Goal: Task Accomplishment & Management: Manage account settings

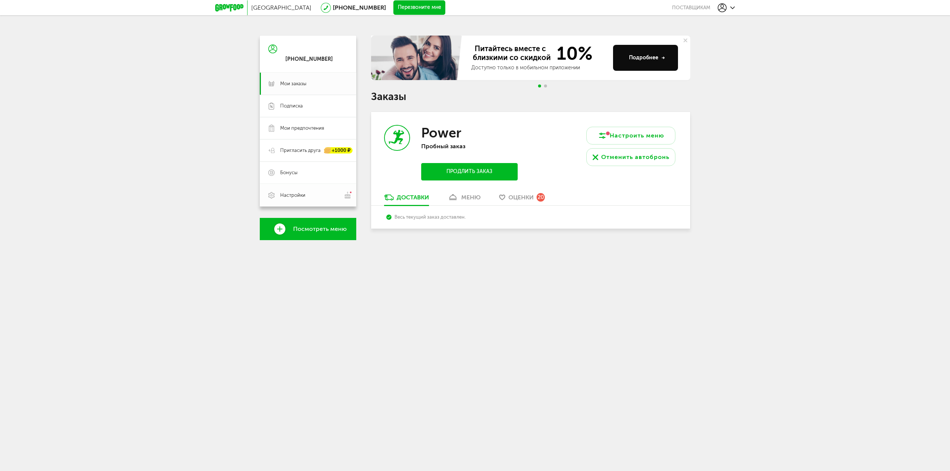
click at [297, 193] on span "Настройки" at bounding box center [292, 195] width 25 height 7
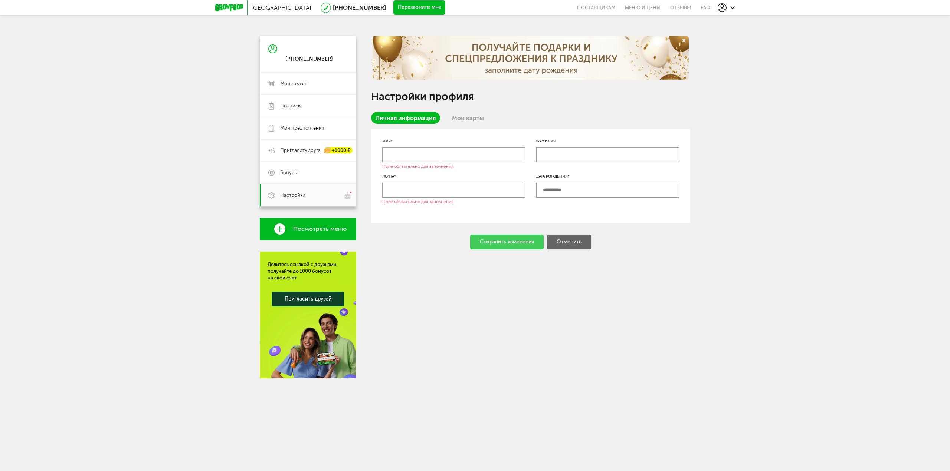
click at [460, 118] on link "Мои карты" at bounding box center [467, 118] width 41 height 12
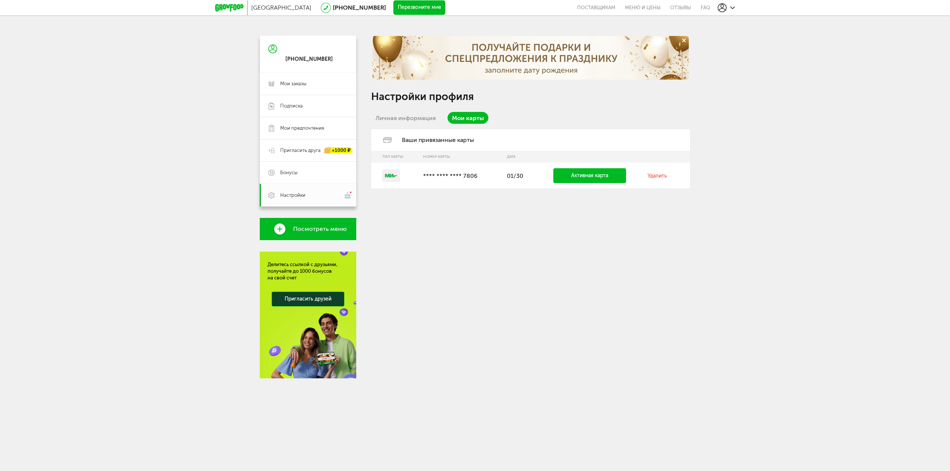
click at [654, 175] on link "Удалить" at bounding box center [656, 176] width 19 height 6
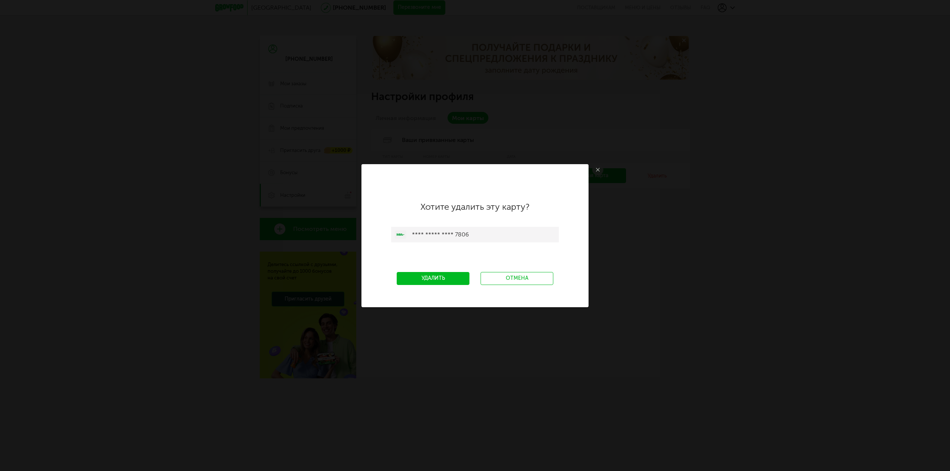
click at [447, 279] on link "Удалить" at bounding box center [433, 278] width 73 height 13
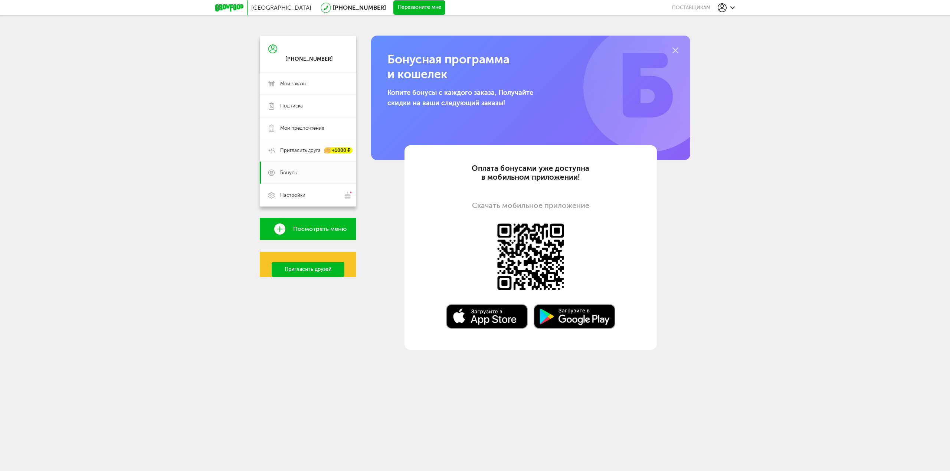
click at [301, 150] on span "Пригласить друга" at bounding box center [300, 150] width 40 height 7
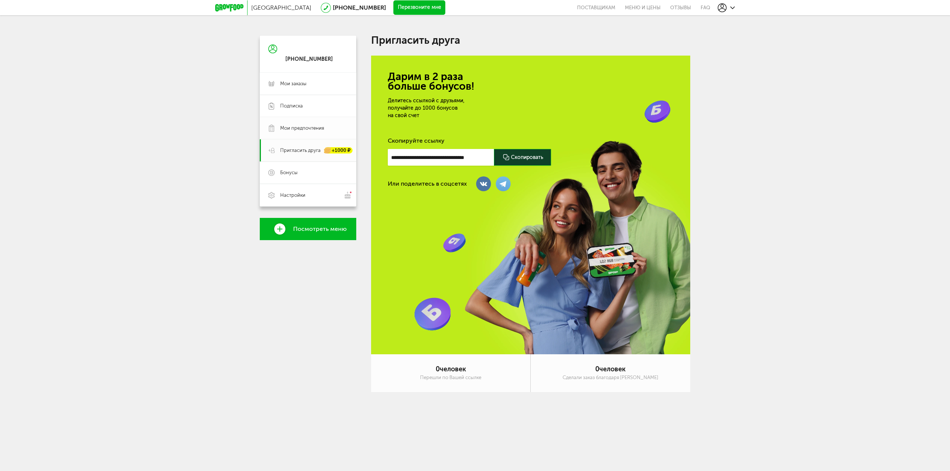
click at [303, 125] on span "Мои предпочтения" at bounding box center [302, 128] width 44 height 7
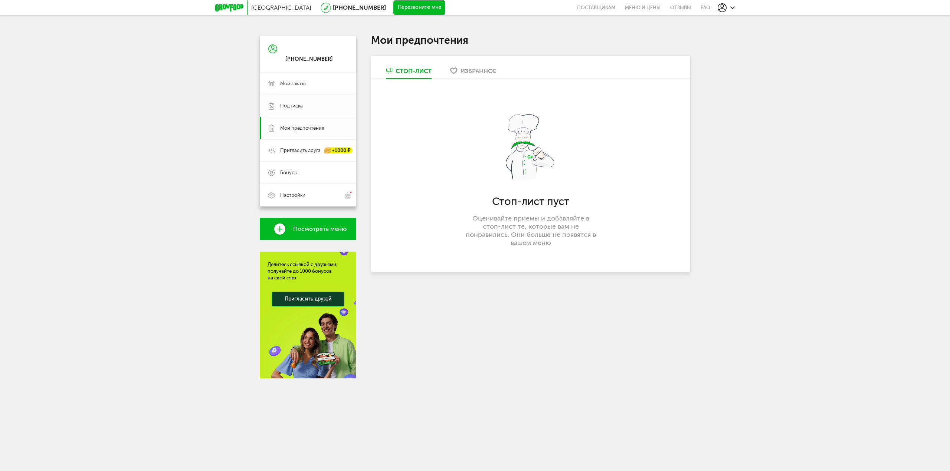
click at [306, 106] on span "Подписка" at bounding box center [314, 106] width 68 height 7
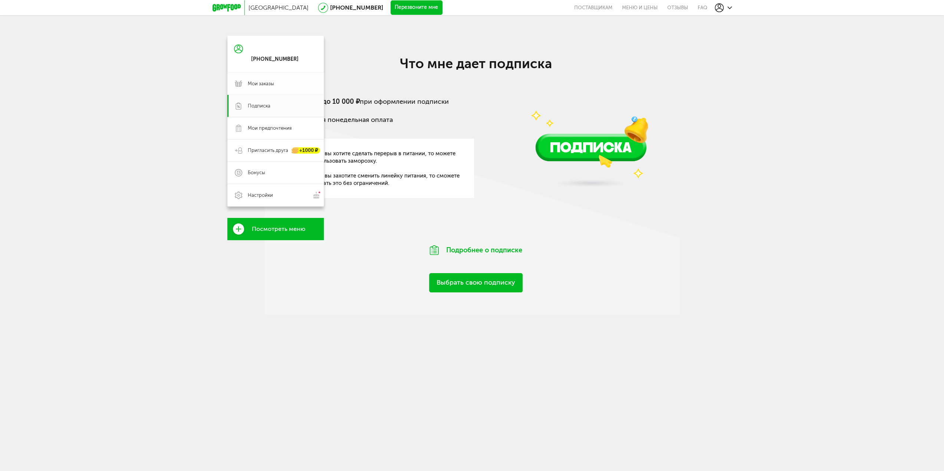
click at [273, 80] on span "Мои заказы" at bounding box center [282, 83] width 69 height 7
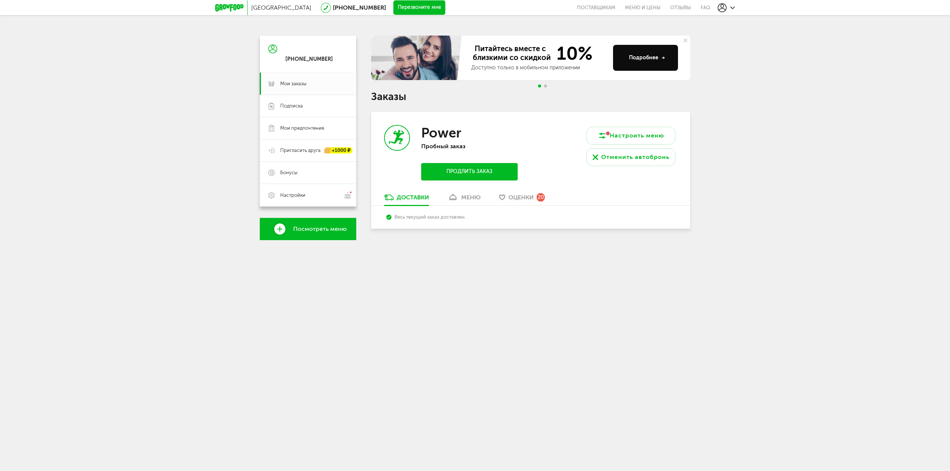
click at [524, 195] on span "Оценки" at bounding box center [520, 197] width 25 height 7
